Goal: Information Seeking & Learning: Learn about a topic

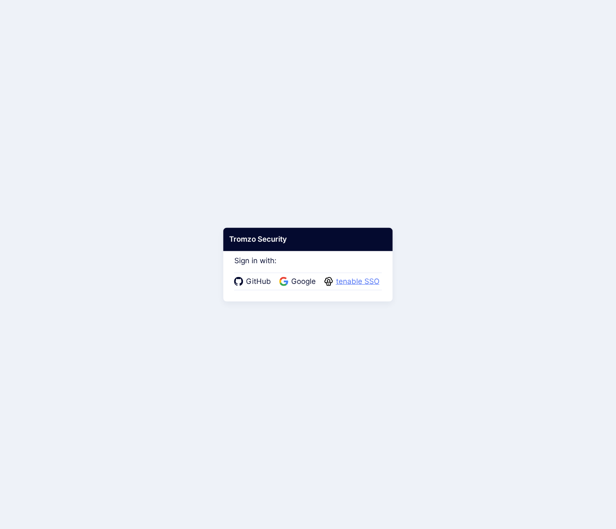
click at [348, 281] on span "tenable SSO" at bounding box center [357, 281] width 49 height 11
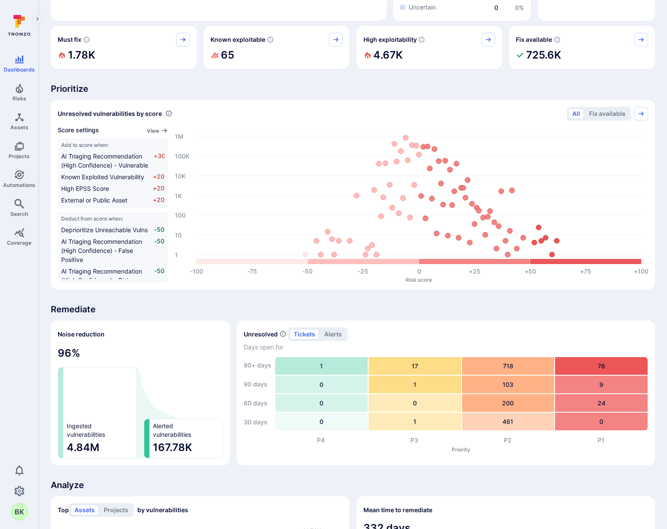
scroll to position [245, 0]
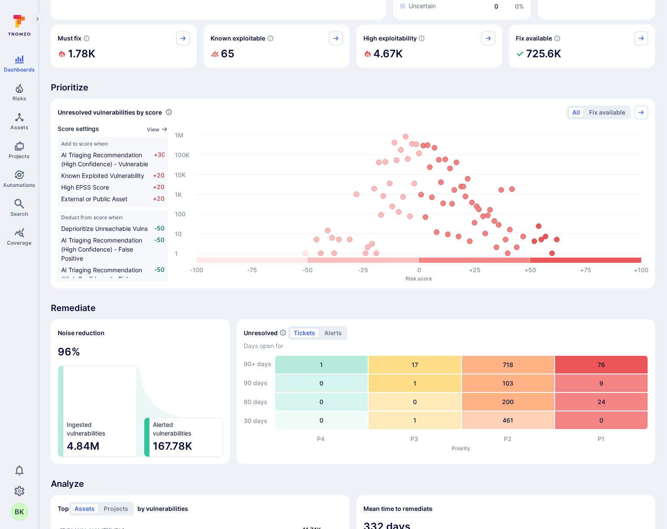
click at [596, 110] on button "Fix available" at bounding box center [607, 112] width 44 height 10
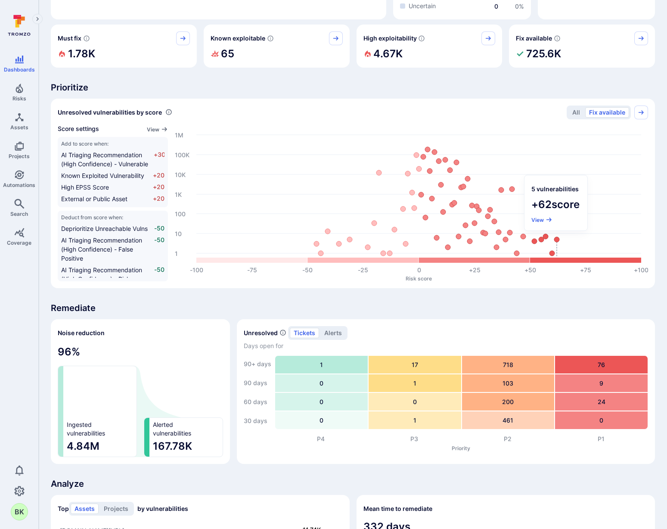
click at [555, 241] on circle at bounding box center [556, 239] width 5 height 5
click at [541, 220] on button "View" at bounding box center [541, 220] width 21 height 6
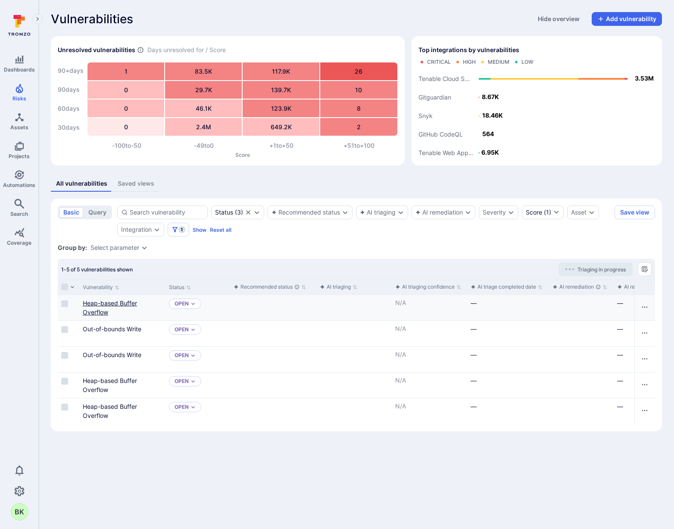
click at [104, 304] on link "Heap-based Buffer Overflow" at bounding box center [110, 307] width 54 height 16
